Goal: Contribute content: Add original content to the website for others to see

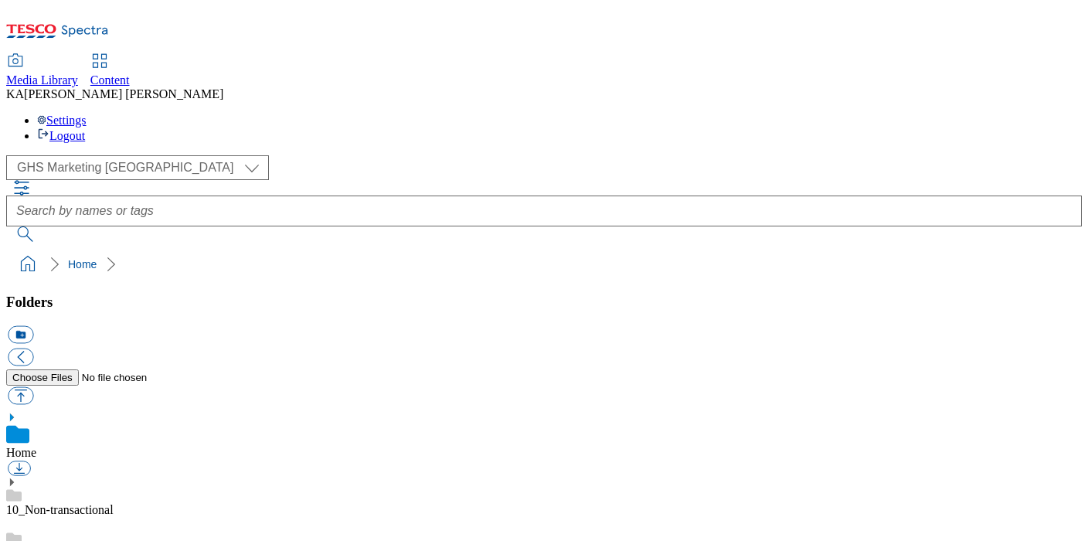
scroll to position [214, 0]
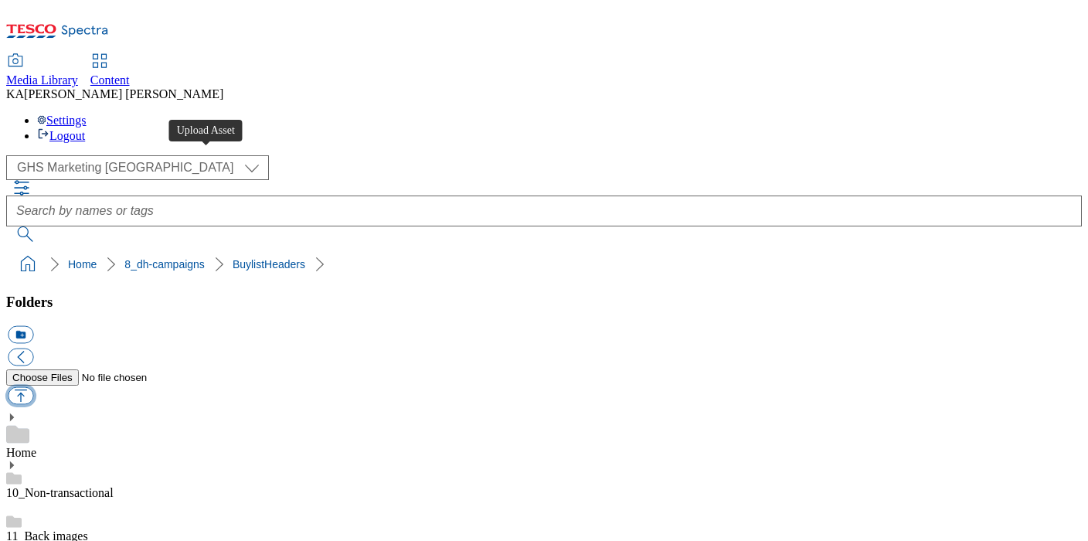
click at [33, 387] on button "button" at bounding box center [21, 396] width 26 height 18
type input "C:\fakepath\1759487077236-ad542483_Campari_LegoBrand_2560X320_V1.jpg"
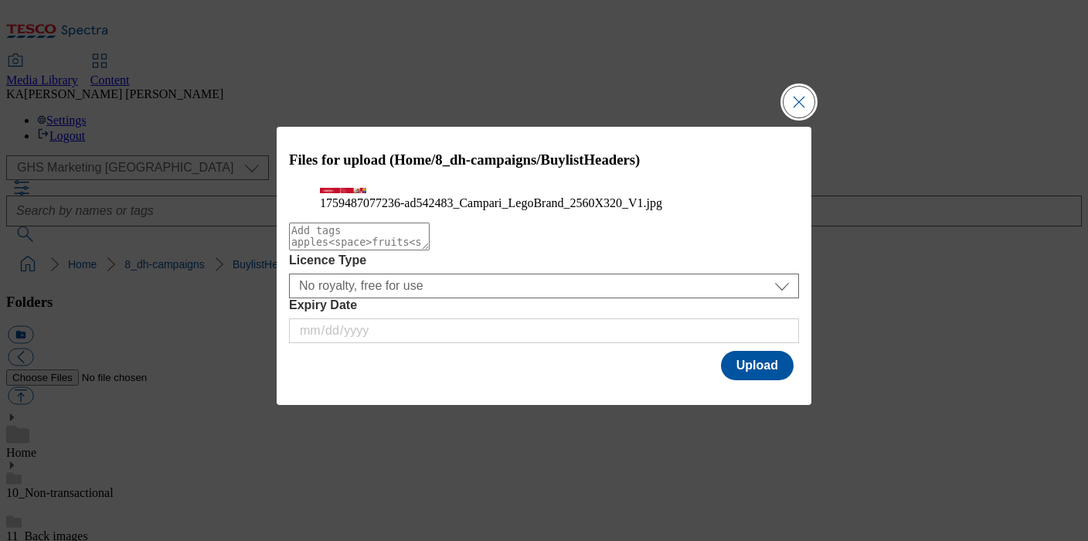
click at [801, 87] on button "Close Modal" at bounding box center [799, 102] width 31 height 31
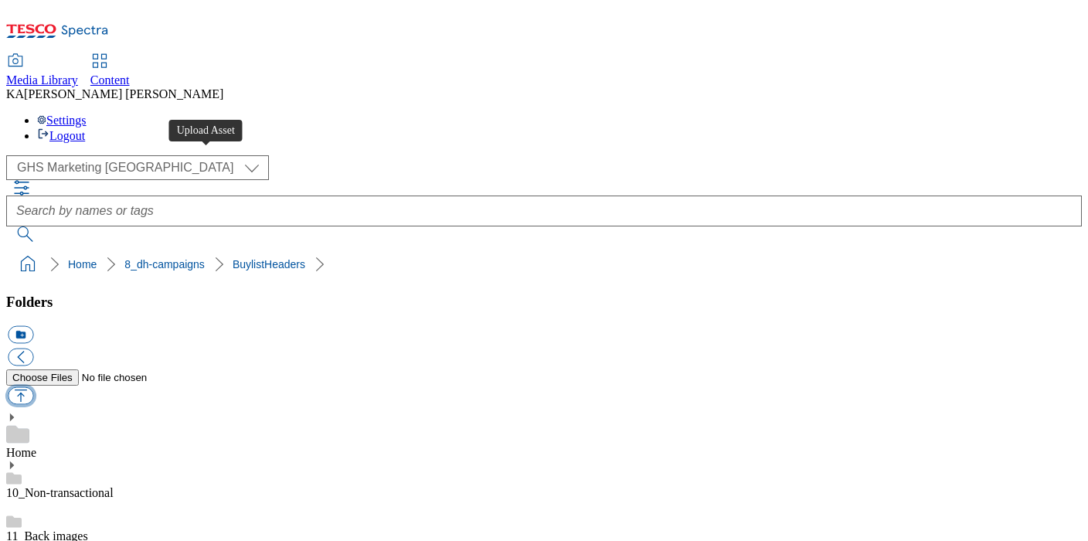
click at [33, 387] on button "button" at bounding box center [21, 396] width 26 height 18
type input "C:\fakepath\1759487077235-ad542483_Campari_LegoBrand_H_1184X333_V1.jpg"
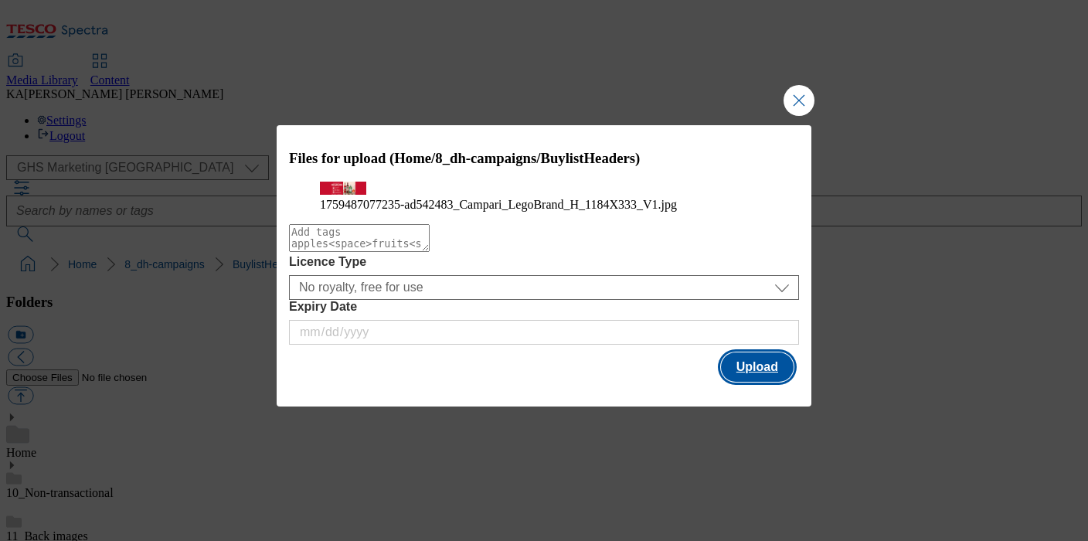
click at [751, 382] on button "Upload" at bounding box center [757, 366] width 73 height 29
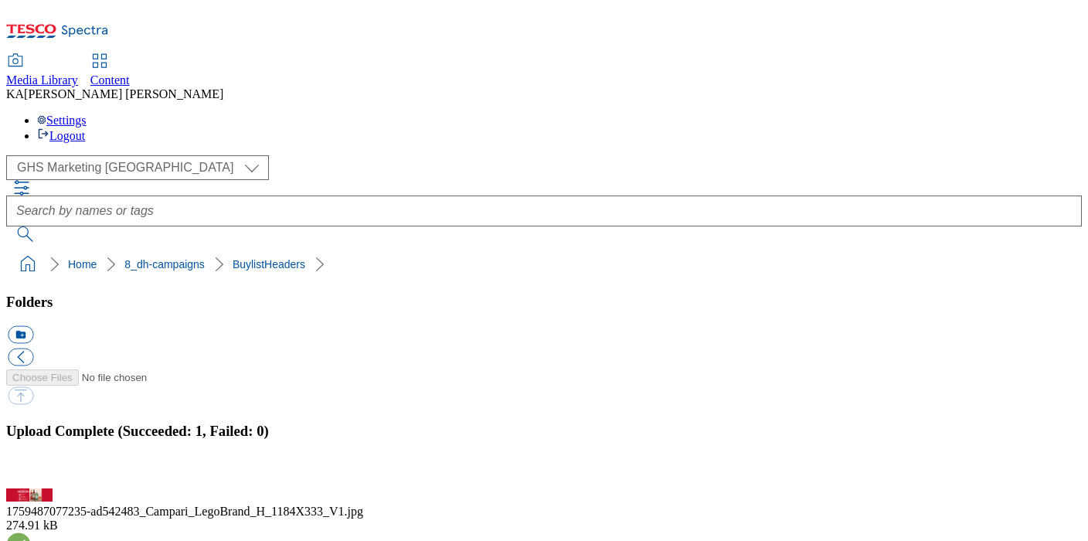
click at [31, 472] on button "button" at bounding box center [19, 479] width 23 height 15
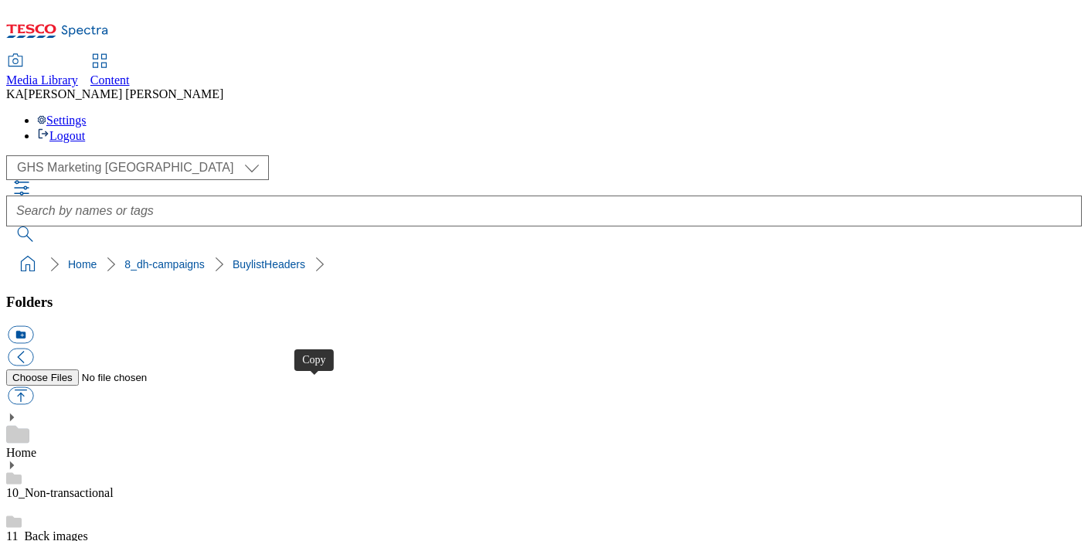
click at [33, 387] on button "button" at bounding box center [21, 396] width 26 height 18
type input "C:\fakepath\1759487015242-ad541885_Tropicana_Legobrand_2560X320_V1.jpg"
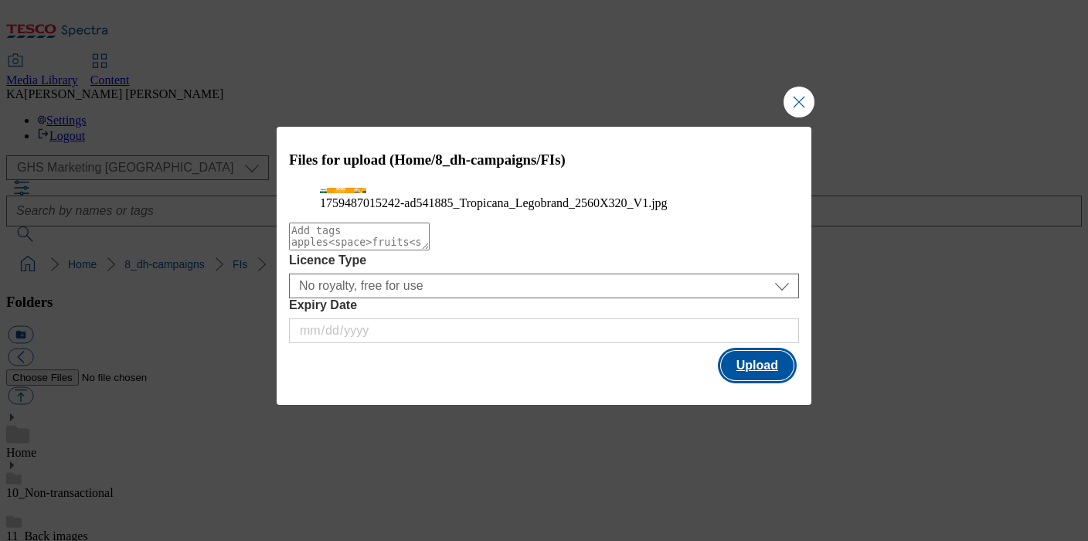
click at [778, 380] on button "Upload" at bounding box center [757, 365] width 73 height 29
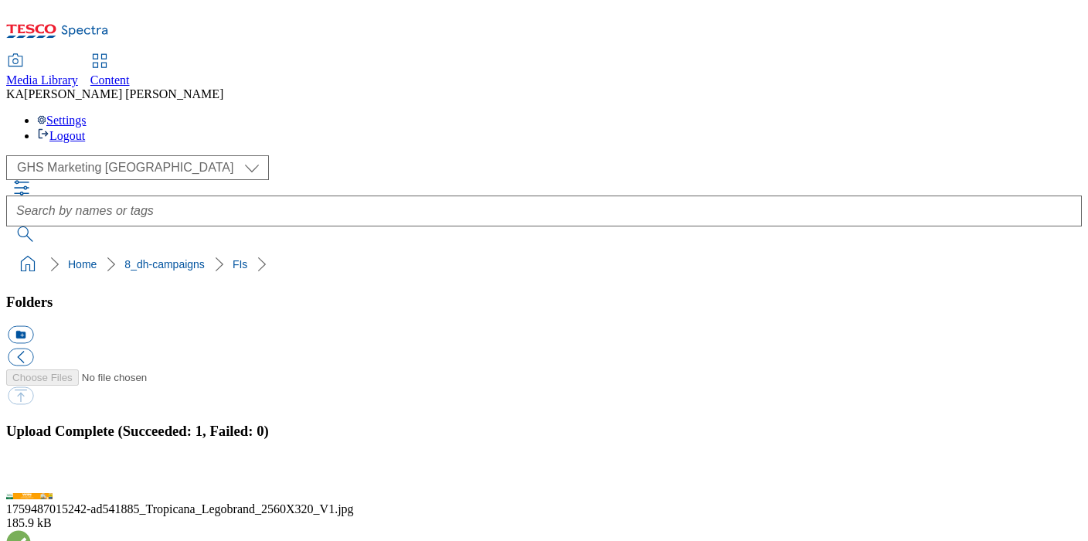
click at [31, 472] on button "button" at bounding box center [19, 479] width 23 height 15
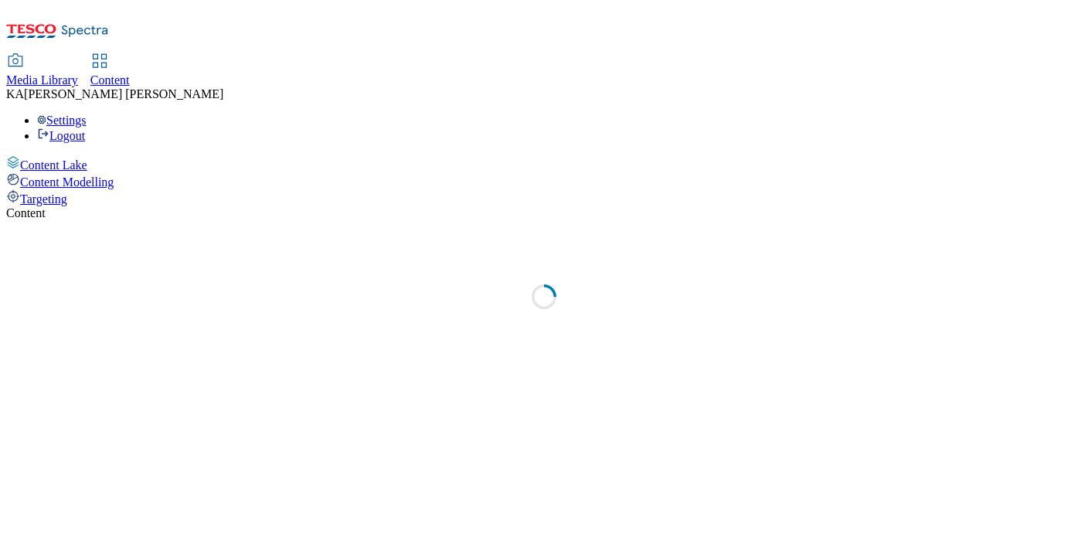
click at [130, 73] on span "Content" at bounding box center [109, 79] width 39 height 13
select select "ghs-[GEOGRAPHIC_DATA]"
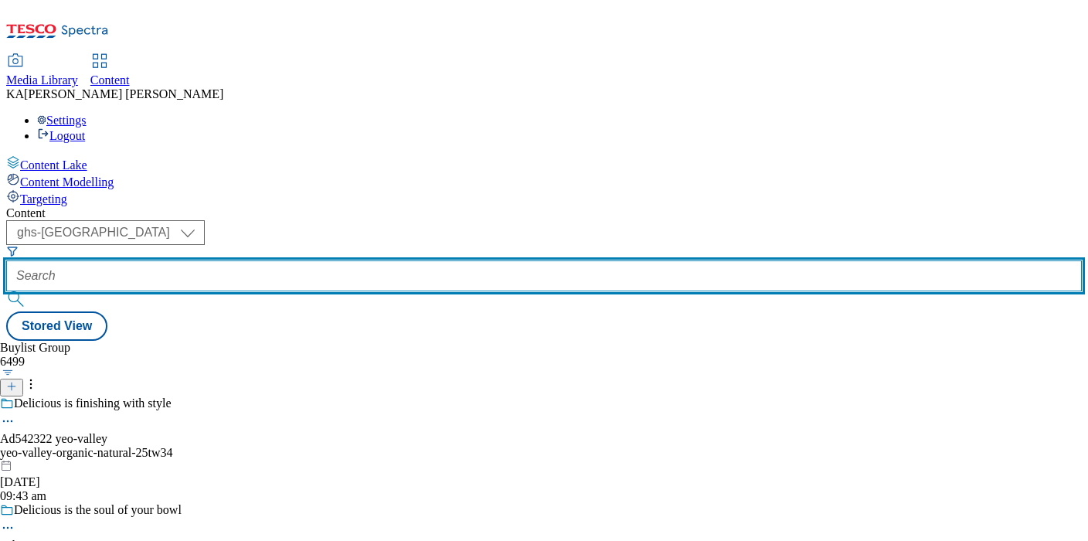
click at [362, 260] on input "text" at bounding box center [544, 275] width 1076 height 31
paste input "diageo-campari-range-25tw33"
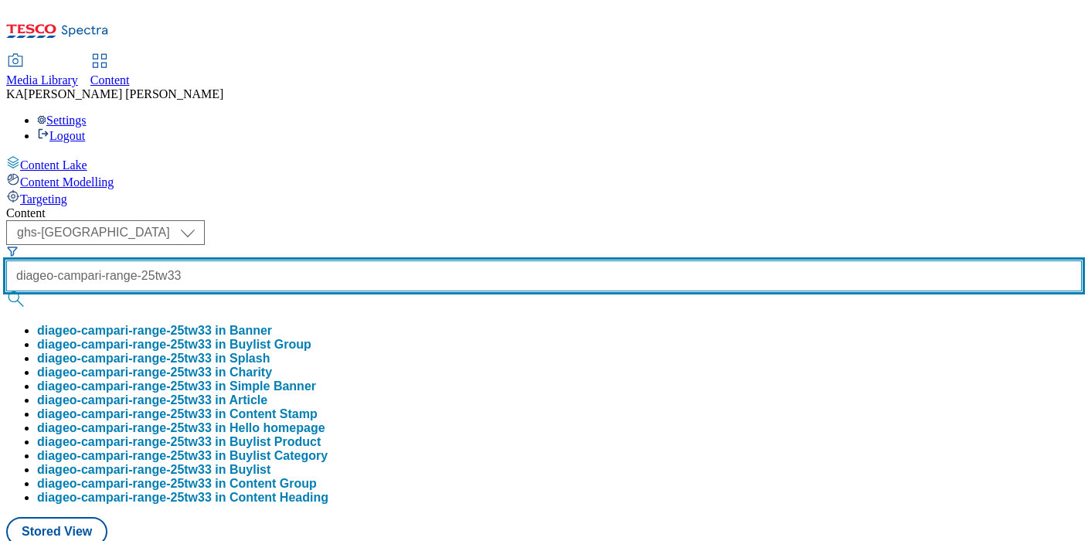
type input "diageo-campari-range-25tw33"
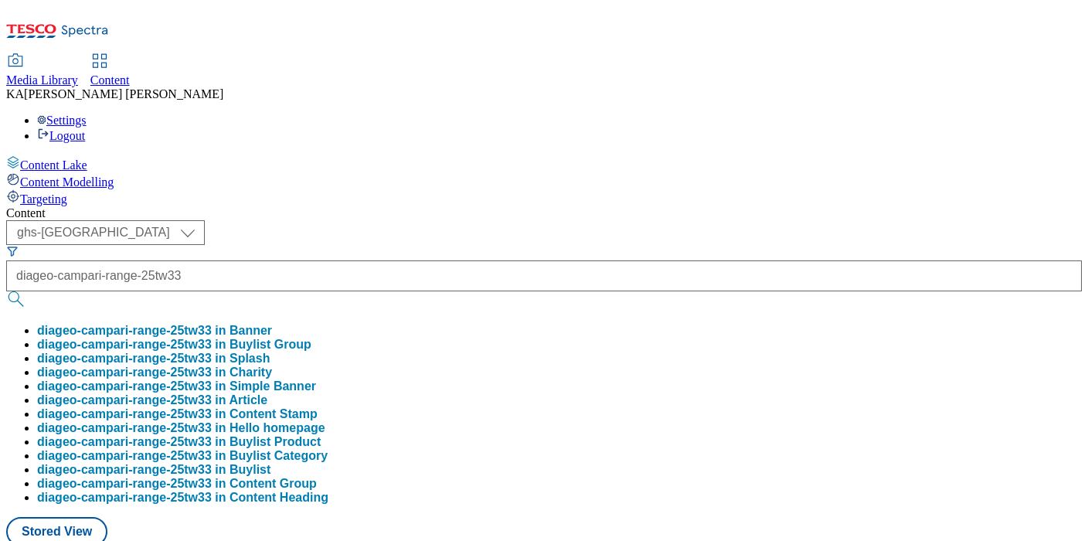
scroll to position [0, 0]
click at [312, 338] on button "diageo-campari-range-25tw33 in Buylist Group" at bounding box center [174, 345] width 274 height 14
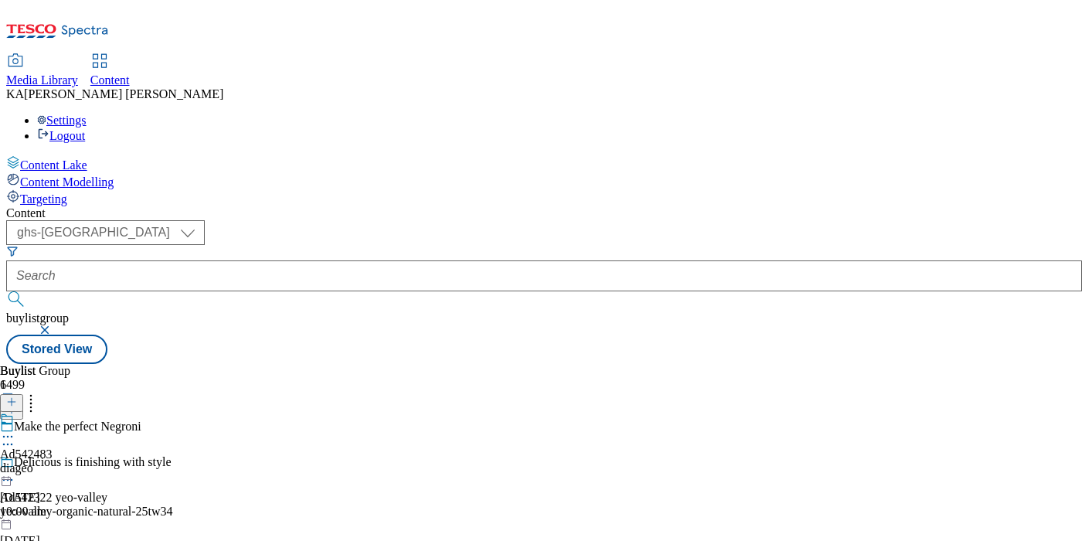
click at [5, 436] on circle at bounding box center [4, 437] width 2 height 2
click at [66, 464] on span "Edit" at bounding box center [57, 470] width 18 height 12
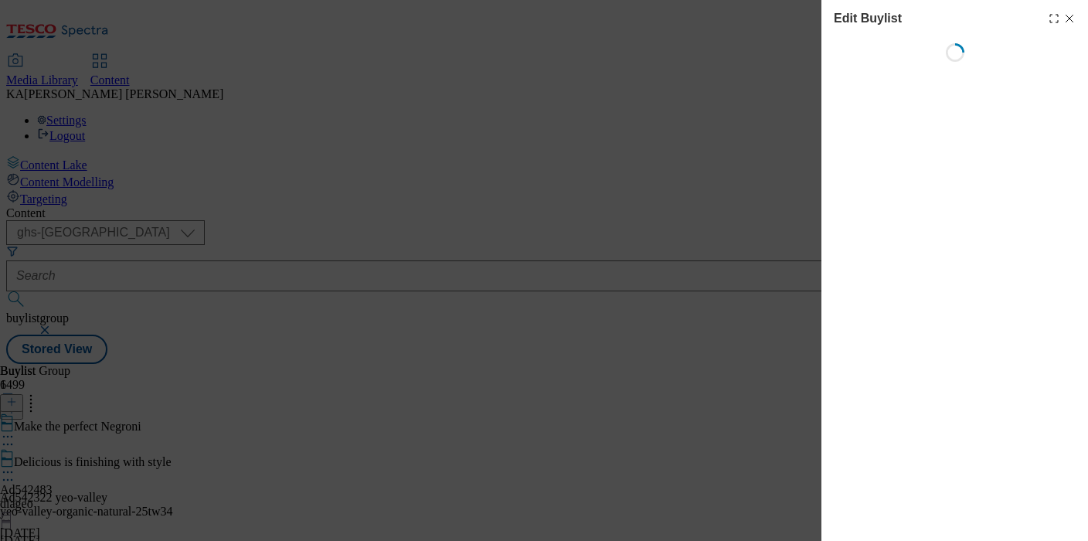
select select "tactical"
select select "supplier funded short term 1-3 weeks"
select select "dunnhumby"
select select "Banner"
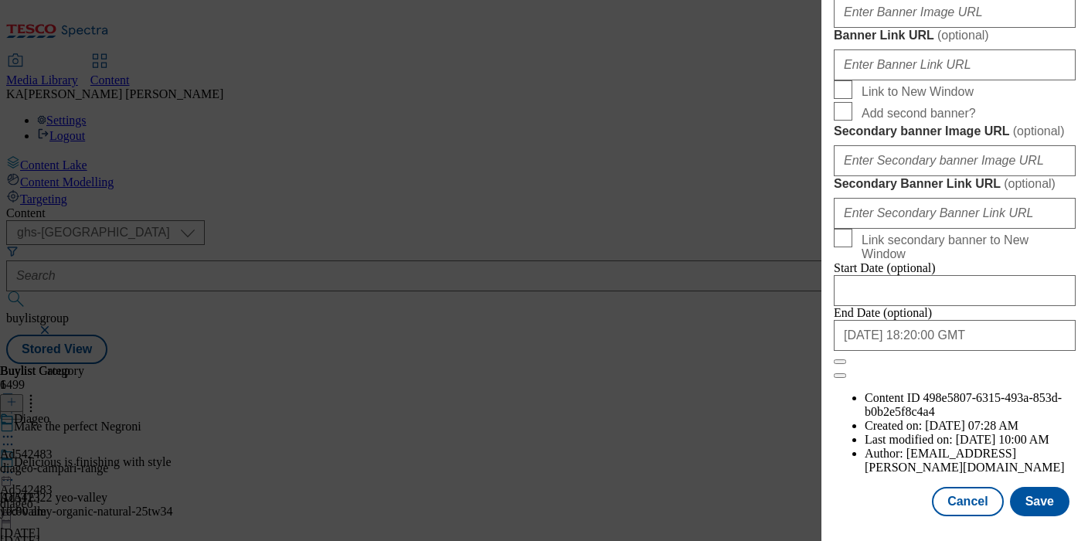
scroll to position [1378, 0]
click at [863, 28] on input "Banner Image URL ( optional )" at bounding box center [955, 12] width 242 height 31
paste input "[URL][DOMAIN_NAME]"
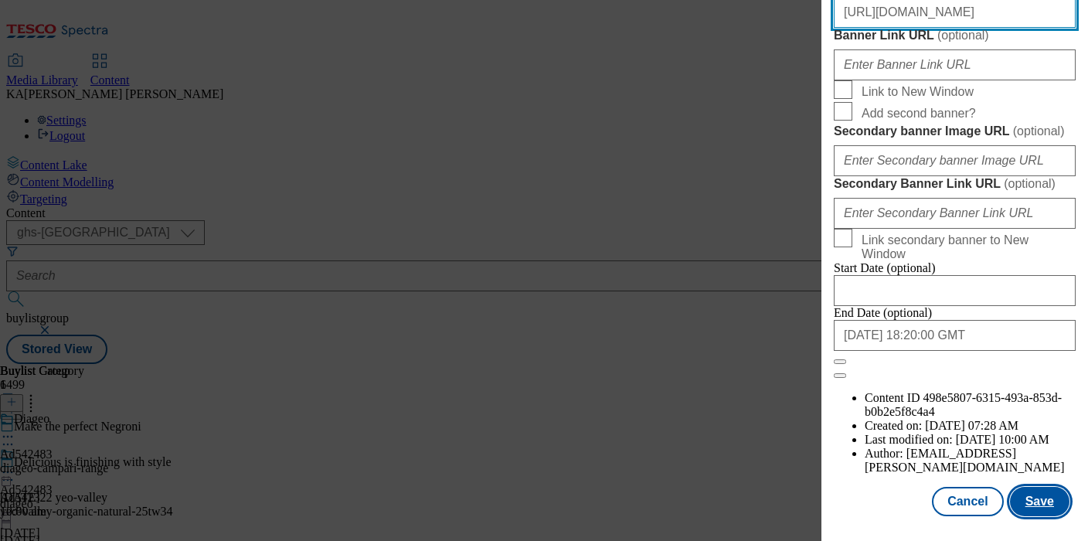
type input "[URL][DOMAIN_NAME]"
click at [1037, 500] on button "Save" at bounding box center [1040, 501] width 60 height 29
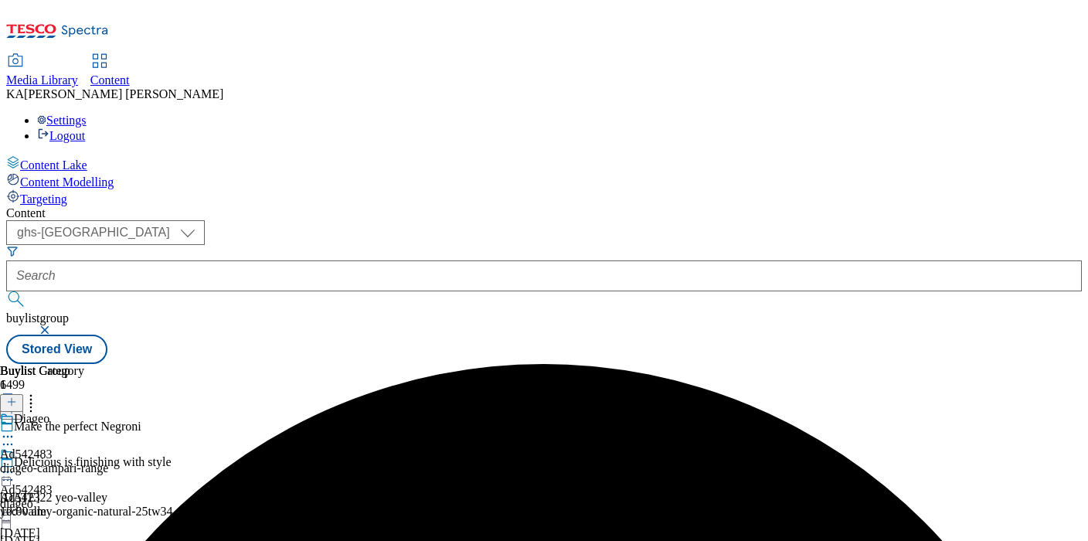
click at [15, 465] on icon at bounding box center [7, 472] width 15 height 15
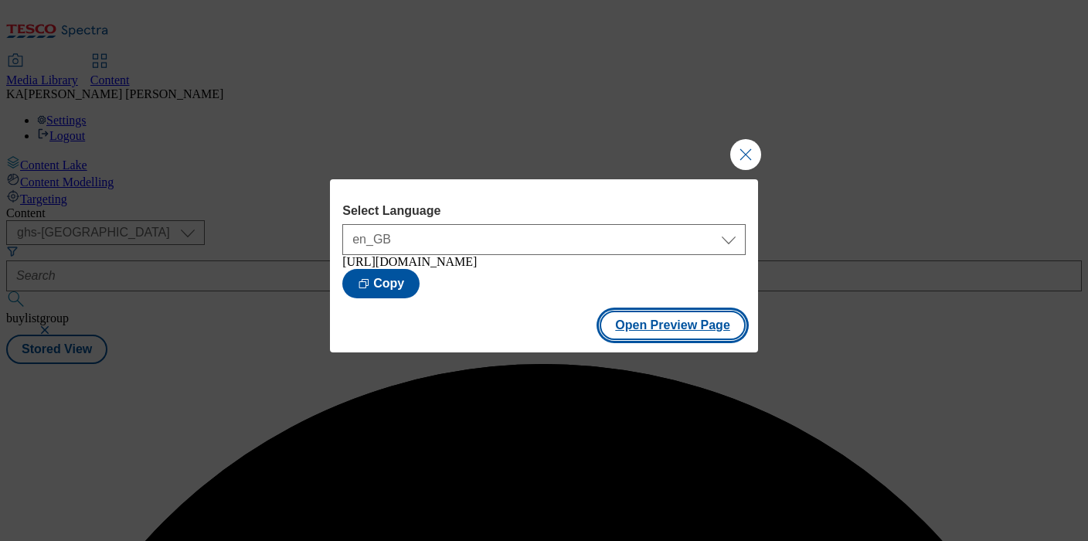
click at [633, 340] on button "Open Preview Page" at bounding box center [673, 325] width 146 height 29
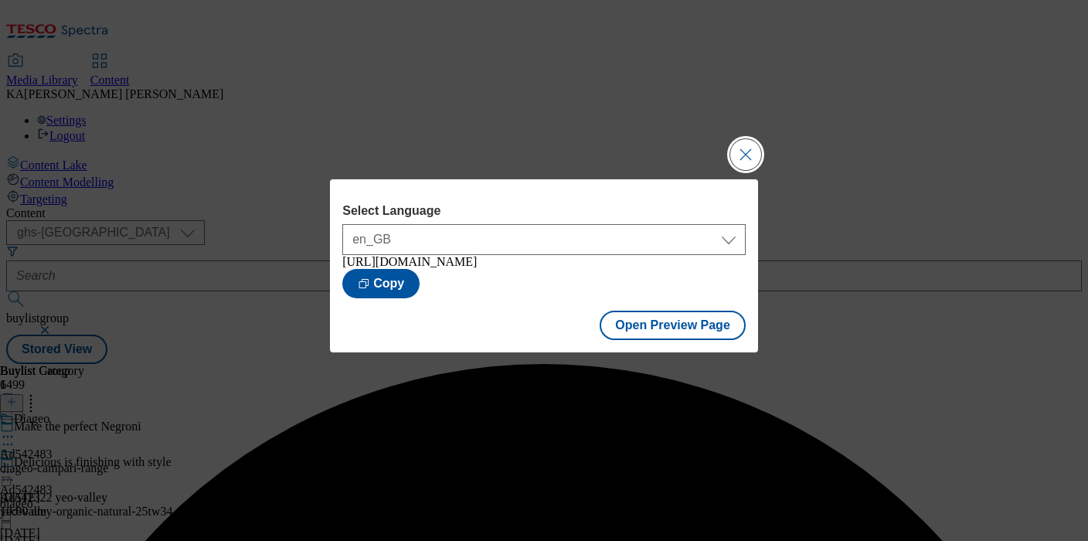
click at [747, 139] on button "Close Modal" at bounding box center [745, 154] width 31 height 31
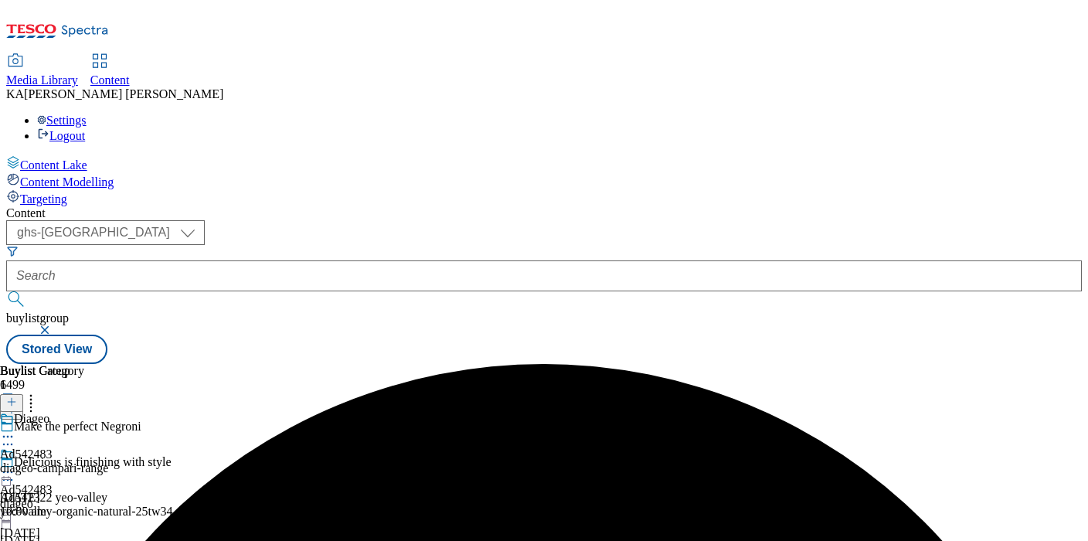
click at [15, 465] on icon at bounding box center [7, 472] width 15 height 15
